Goal: Task Accomplishment & Management: Use online tool/utility

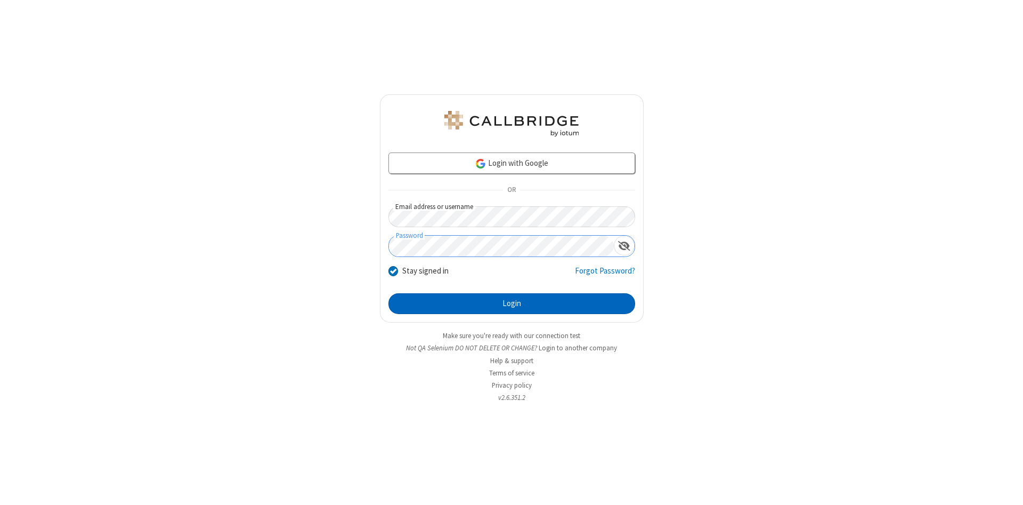
click at [512, 304] on button "Login" at bounding box center [512, 303] width 247 height 21
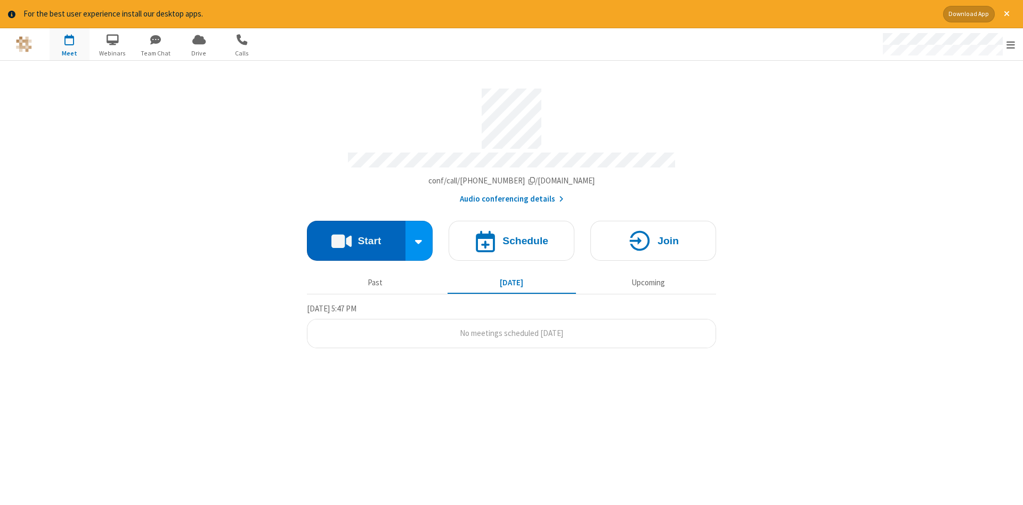
click at [356, 237] on button "Start" at bounding box center [356, 241] width 99 height 40
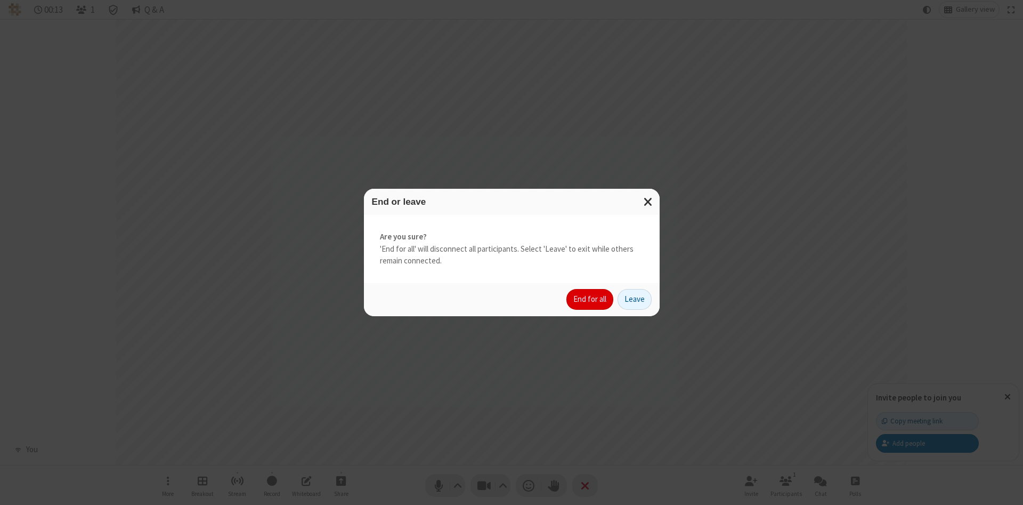
click at [591, 299] on button "End for all" at bounding box center [590, 299] width 47 height 21
